Goal: Task Accomplishment & Management: Use online tool/utility

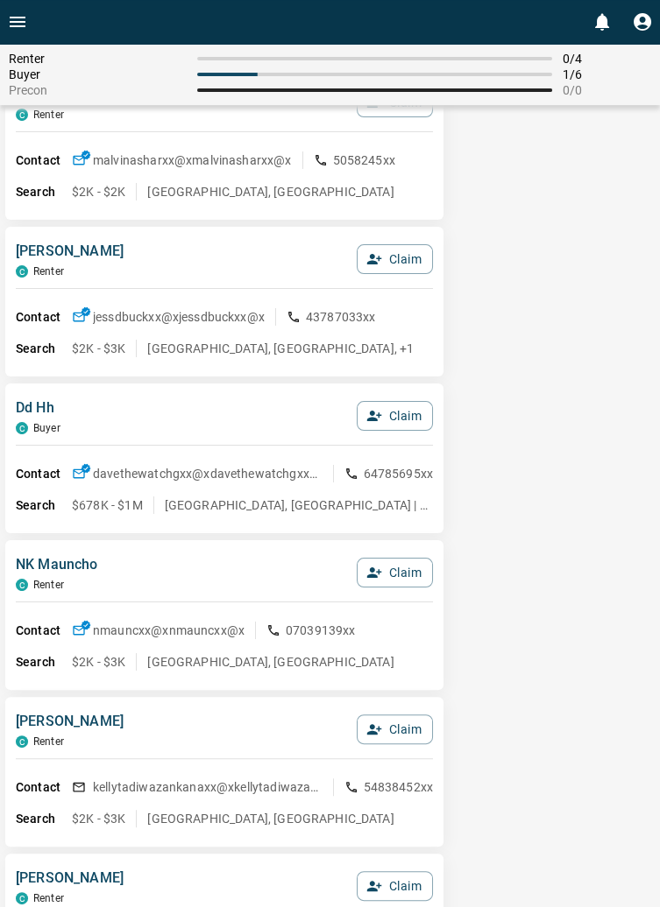
scroll to position [717, 0]
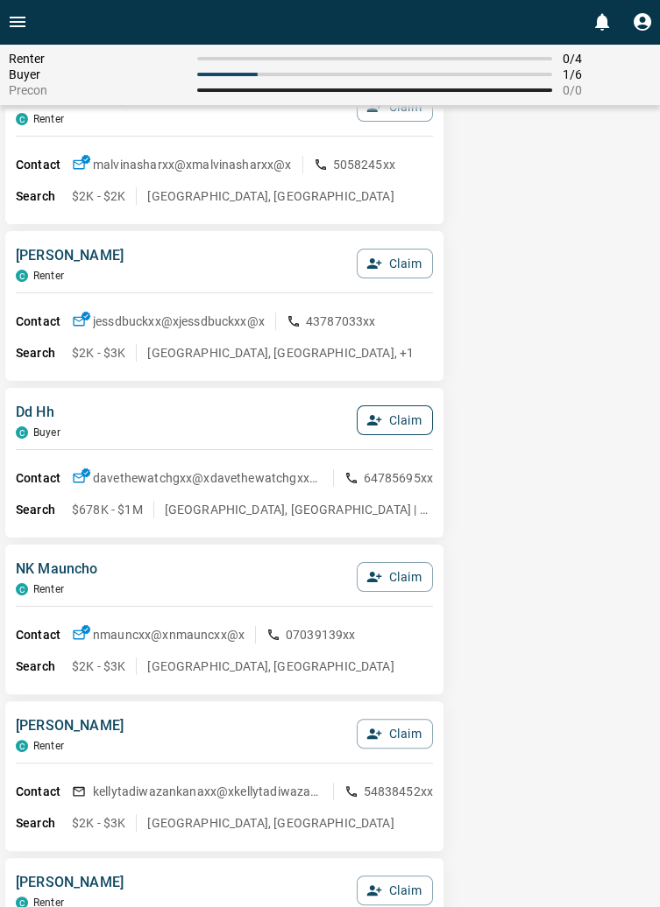
click at [398, 425] on button "Claim" at bounding box center [395, 421] width 76 height 30
click at [387, 420] on button "Confirm Claim" at bounding box center [369, 421] width 125 height 30
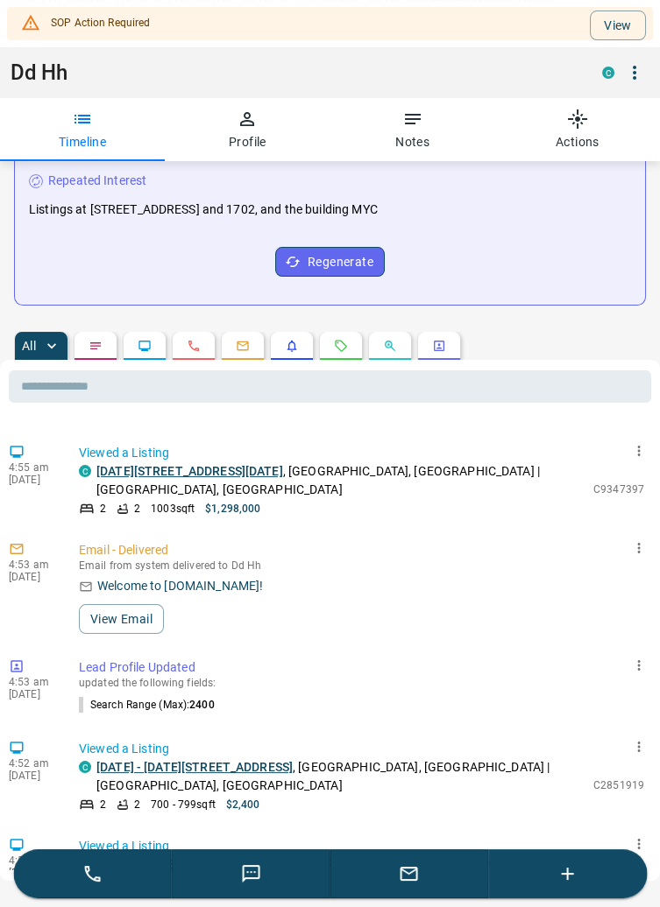
scroll to position [2501, 0]
click at [645, 68] on button "button" at bounding box center [634, 73] width 30 height 30
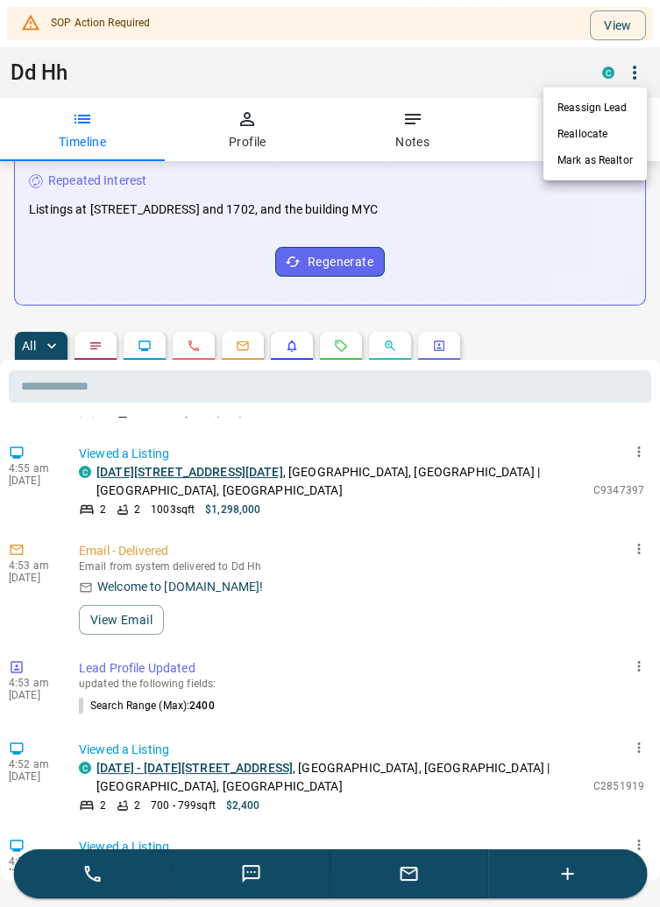
click at [597, 127] on li "Reallocate" at bounding box center [594, 134] width 103 height 26
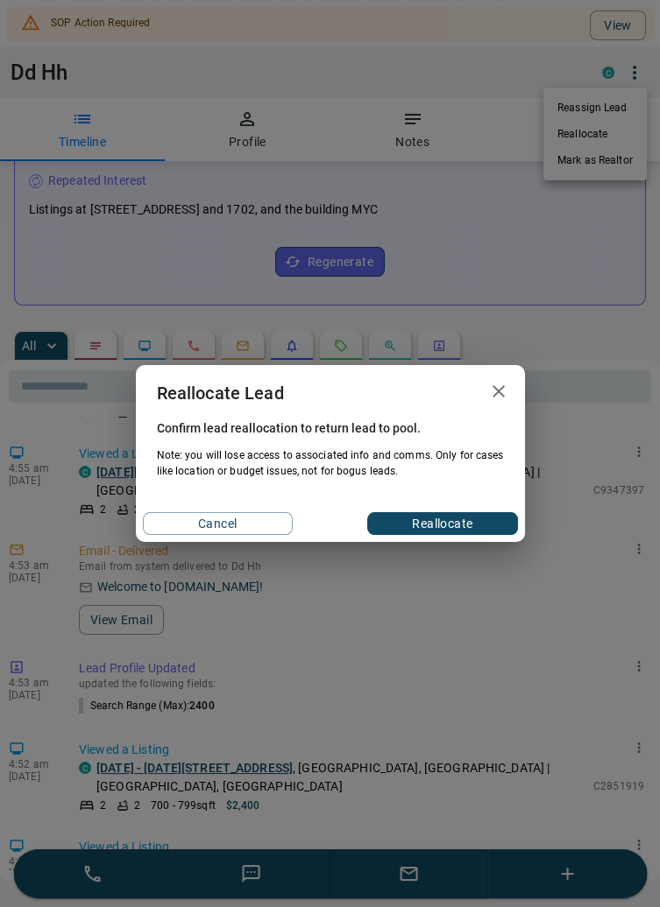
click at [454, 522] on button "Reallocate" at bounding box center [442, 523] width 150 height 23
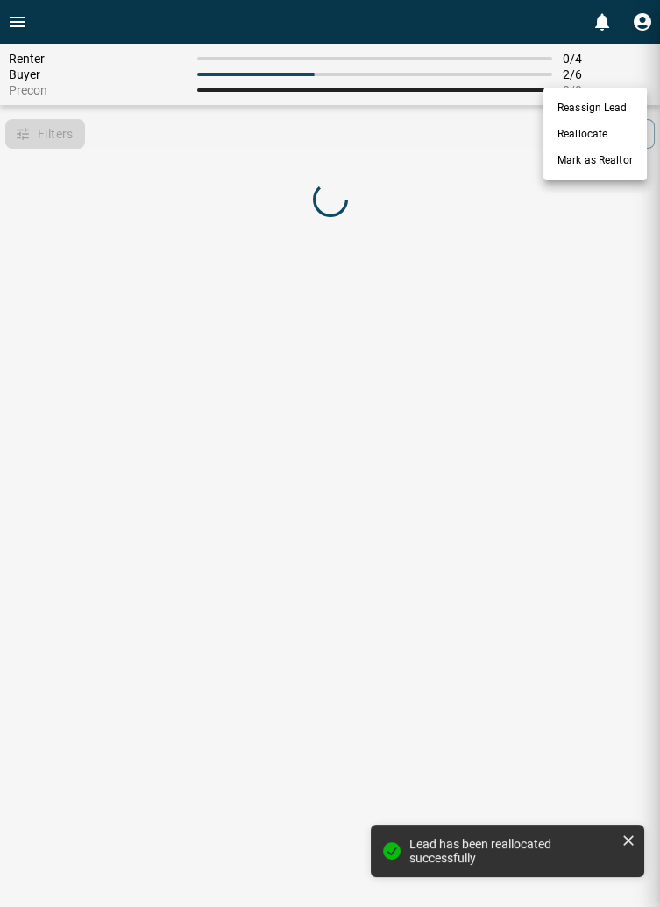
scroll to position [0, 0]
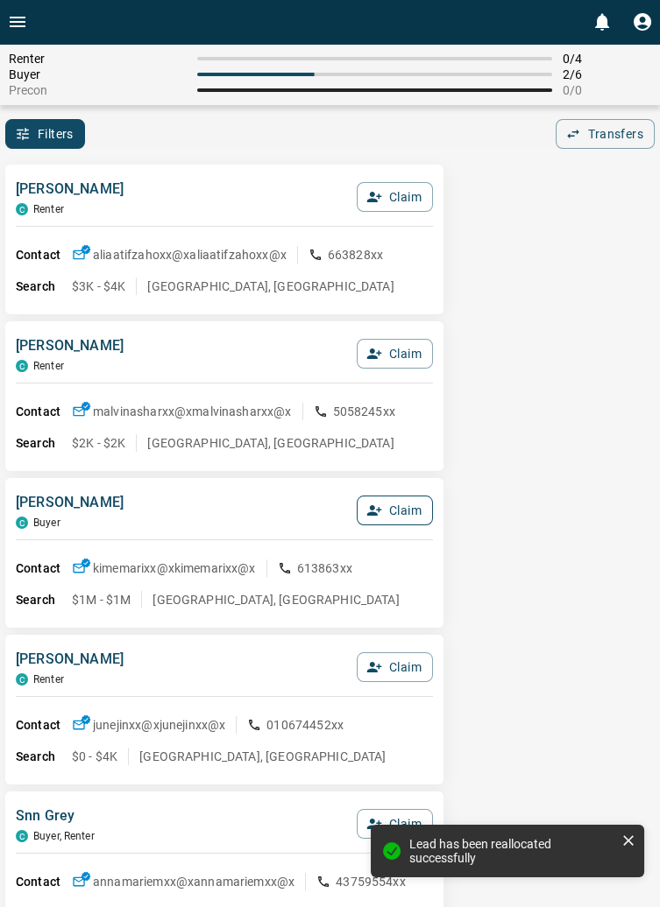
click at [412, 519] on button "Claim" at bounding box center [395, 511] width 76 height 30
click at [397, 510] on button "Confirm Claim" at bounding box center [369, 511] width 125 height 30
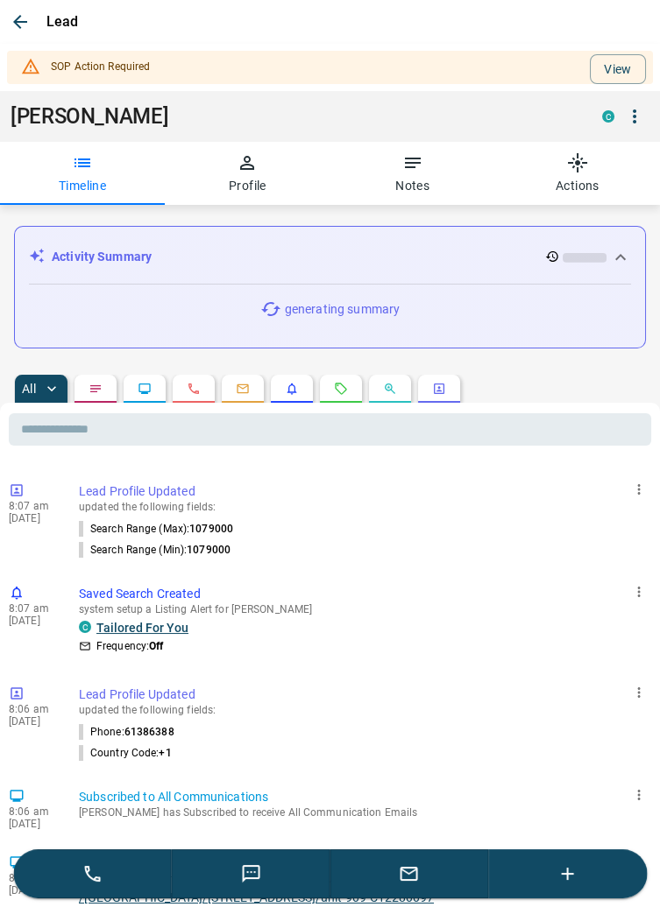
scroll to position [202, 0]
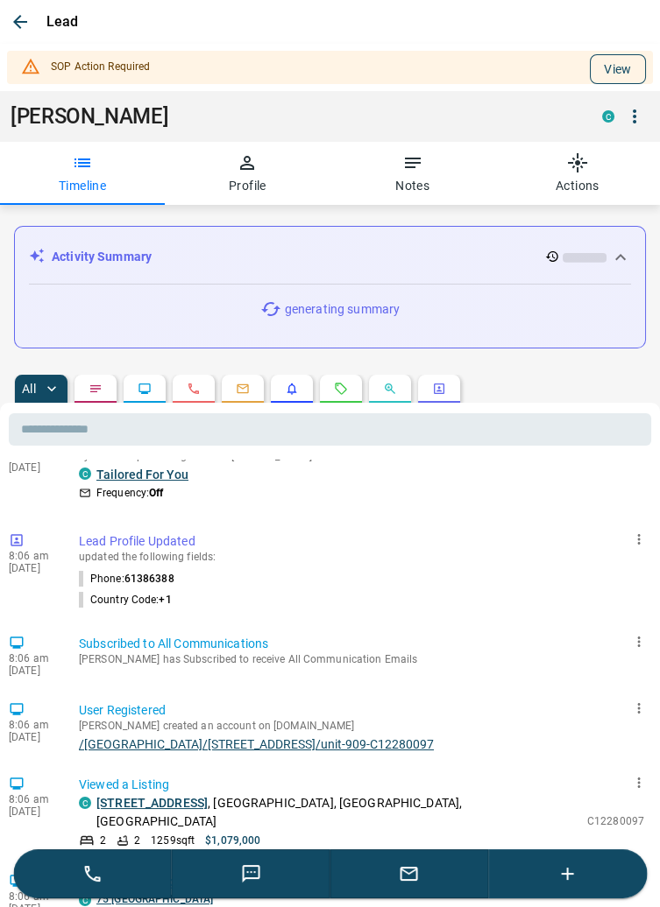
click at [624, 68] on button "View" at bounding box center [618, 69] width 56 height 30
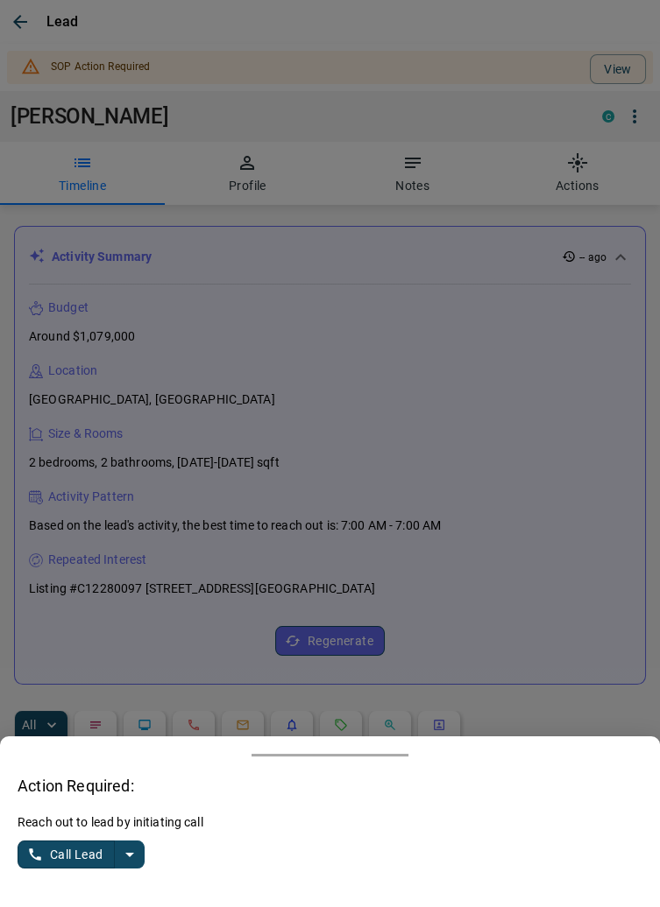
click at [132, 857] on icon "split button" at bounding box center [129, 854] width 21 height 21
click at [110, 819] on li "Log Manual Call" at bounding box center [82, 821] width 107 height 26
click at [74, 845] on button "Log Manual Call" at bounding box center [76, 855] width 116 height 28
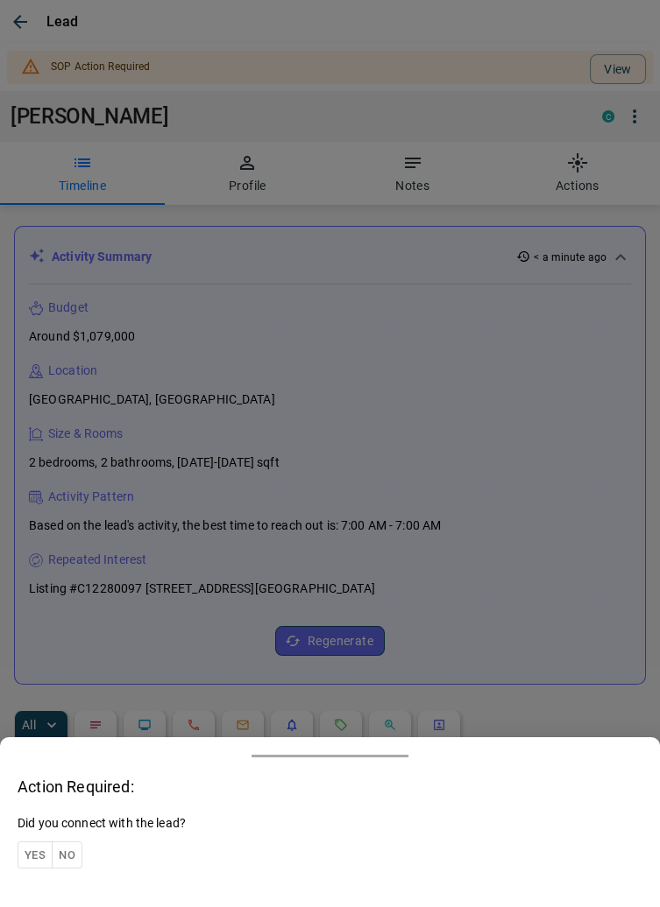
click at [53, 846] on button "No" at bounding box center [67, 855] width 31 height 27
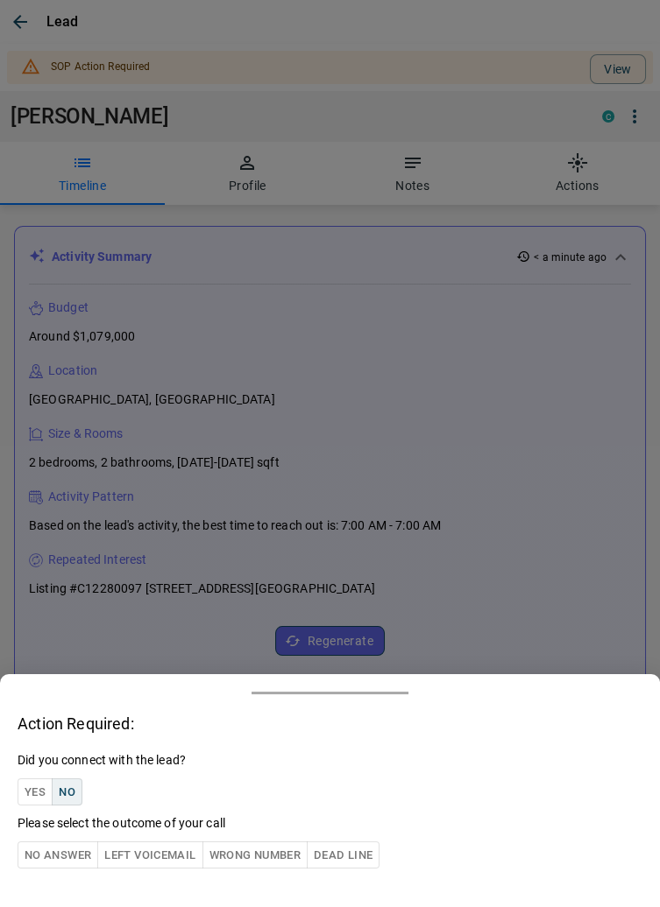
click at [33, 788] on button "Yes" at bounding box center [35, 792] width 35 height 27
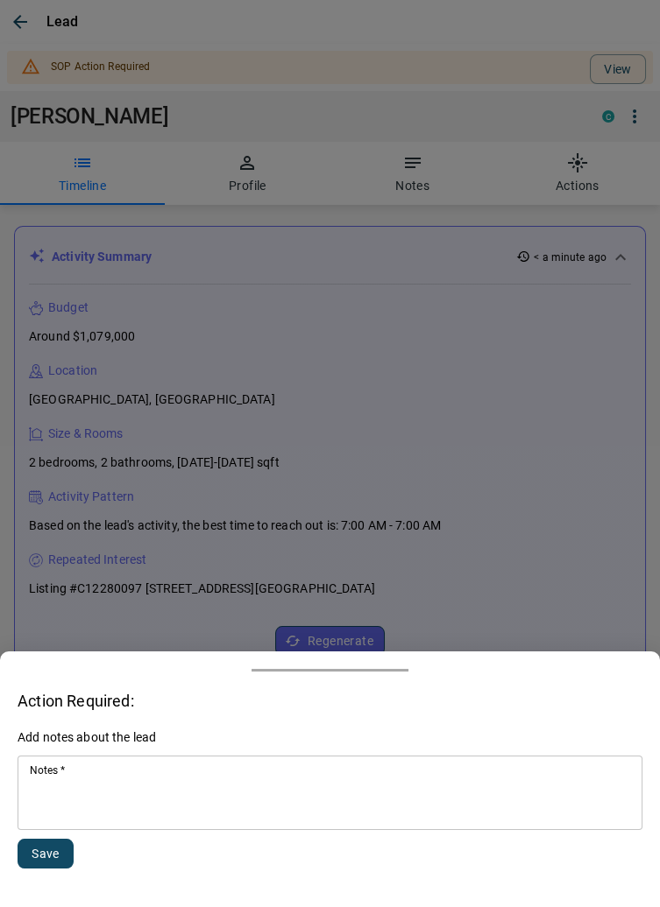
click at [165, 777] on textarea "Notes   *" at bounding box center [330, 794] width 600 height 60
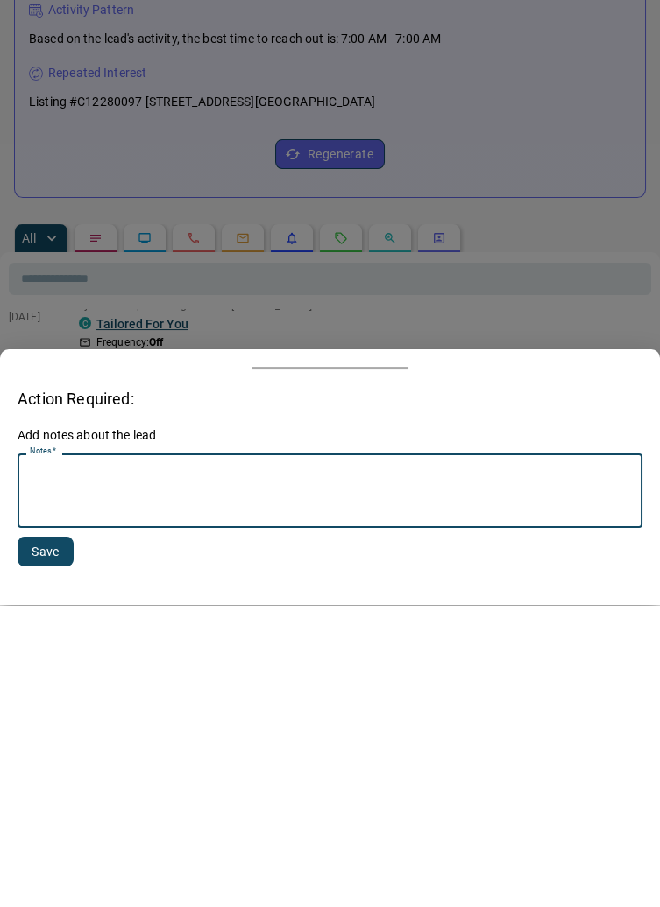
scroll to position [188, 0]
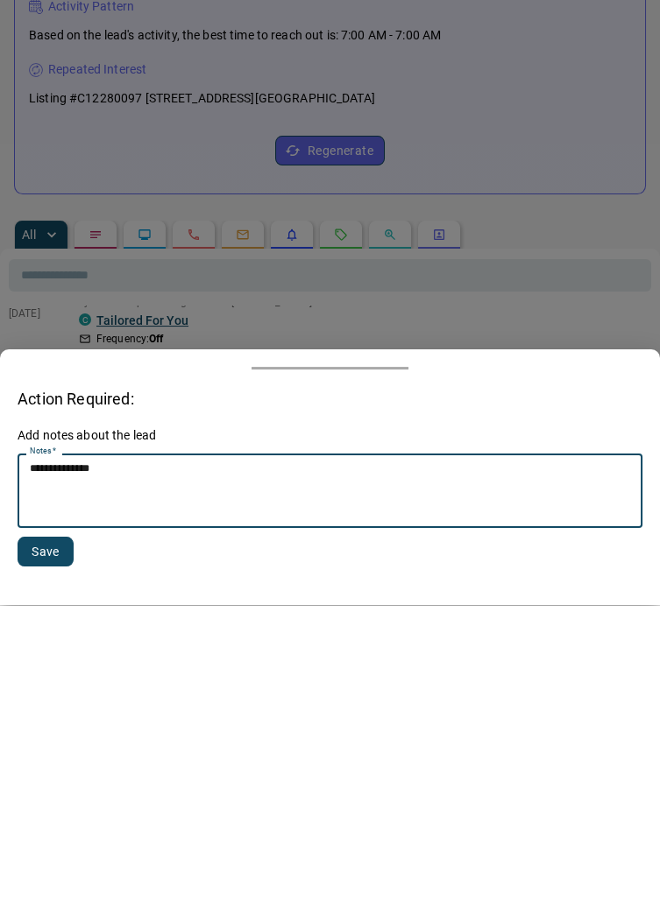
type textarea "**********"
click at [58, 842] on button "Save" at bounding box center [46, 854] width 56 height 30
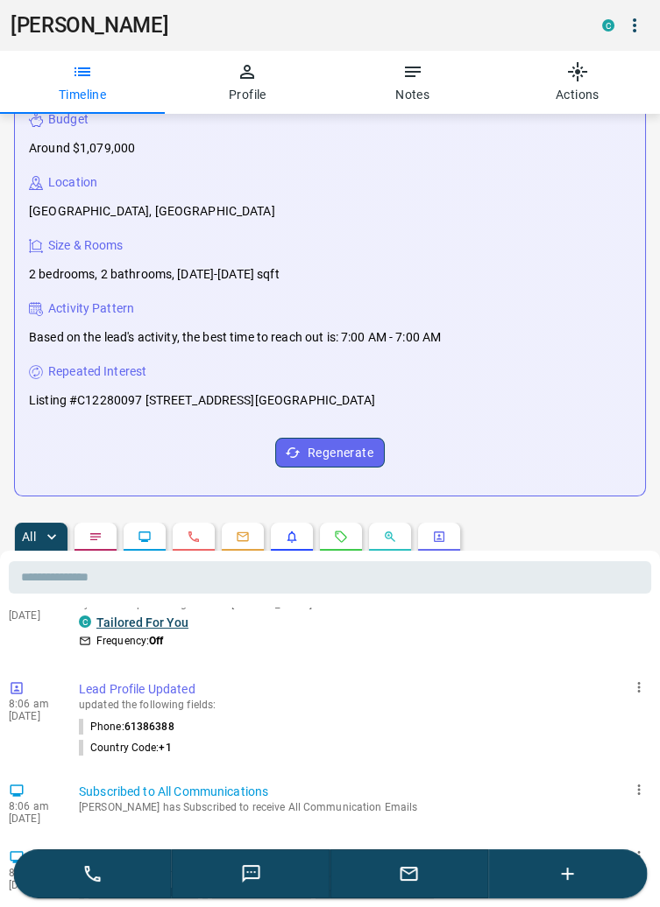
scroll to position [0, 0]
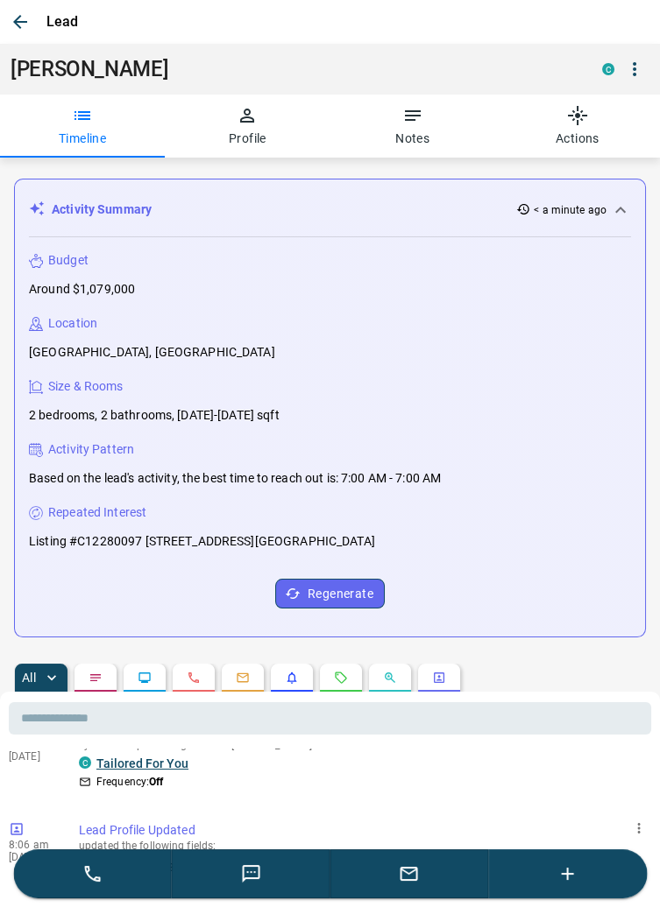
click at [25, 25] on icon "button" at bounding box center [20, 21] width 21 height 21
